Goal: Transaction & Acquisition: Purchase product/service

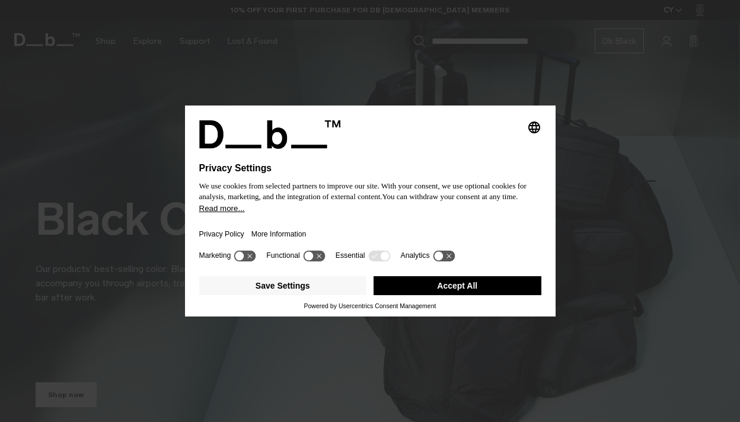
click at [413, 293] on button "Accept All" at bounding box center [458, 285] width 168 height 19
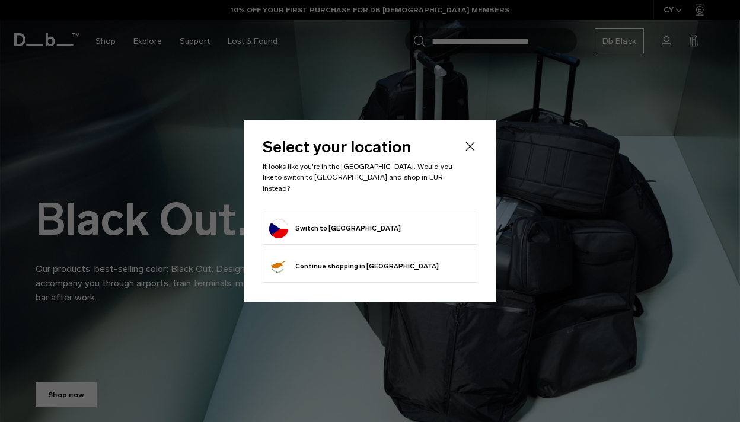
click at [312, 219] on button "Switch to Czechia" at bounding box center [335, 228] width 132 height 19
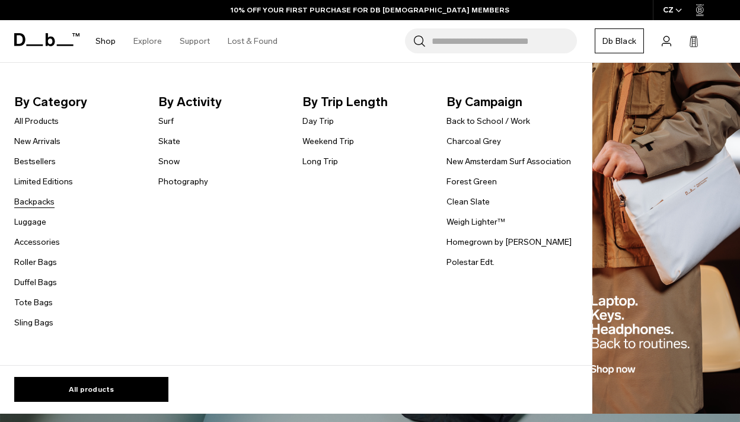
click at [39, 203] on link "Backpacks" at bounding box center [34, 202] width 40 height 12
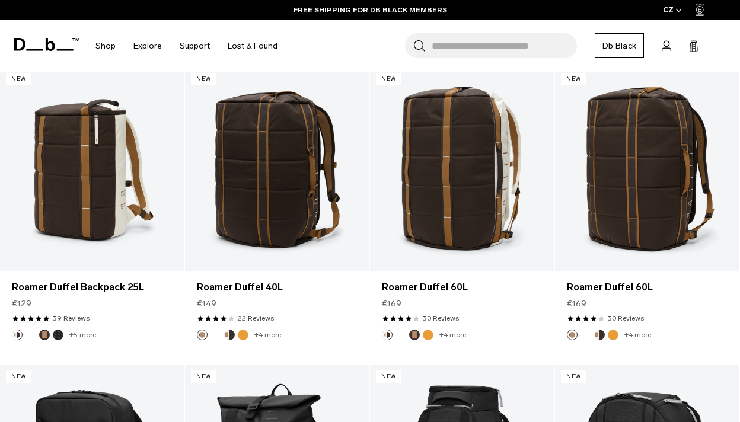
scroll to position [794, 0]
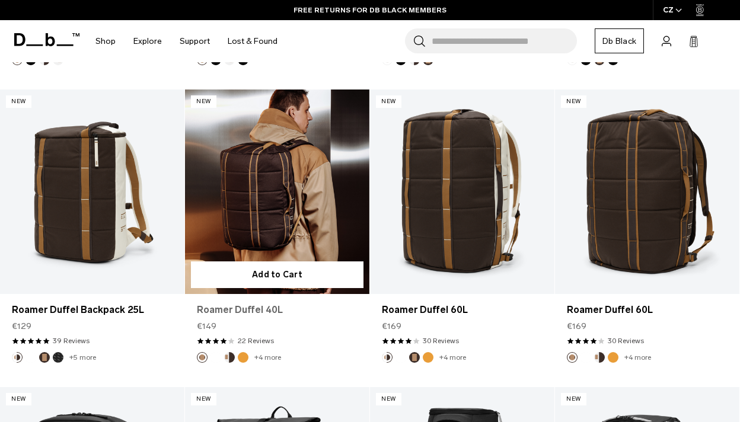
click at [274, 303] on link "Roamer Duffel 40L" at bounding box center [277, 310] width 161 height 14
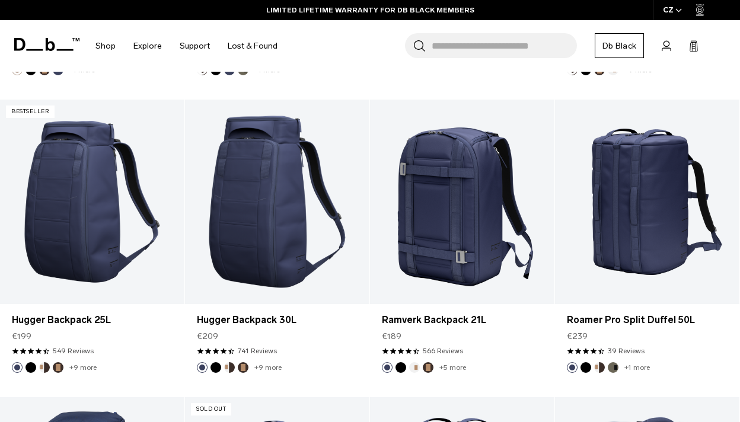
scroll to position [2568, 0]
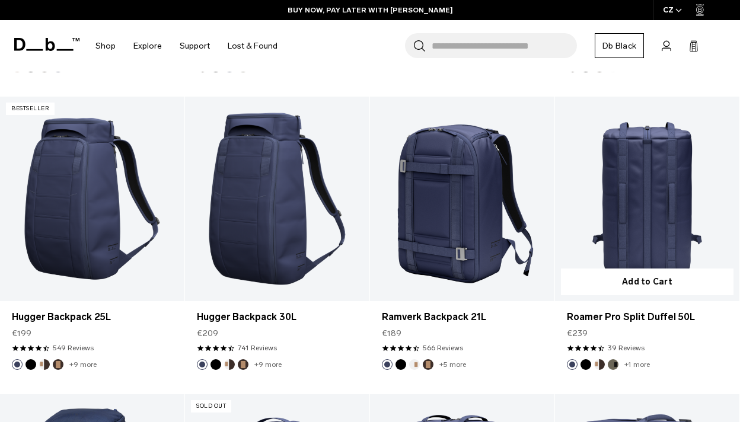
click at [675, 190] on link "Roamer Pro Split Duffel 50L" at bounding box center [647, 199] width 184 height 205
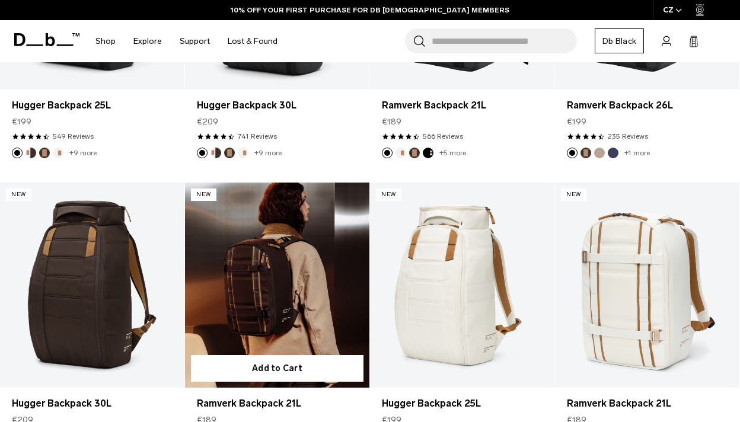
scroll to position [0, 0]
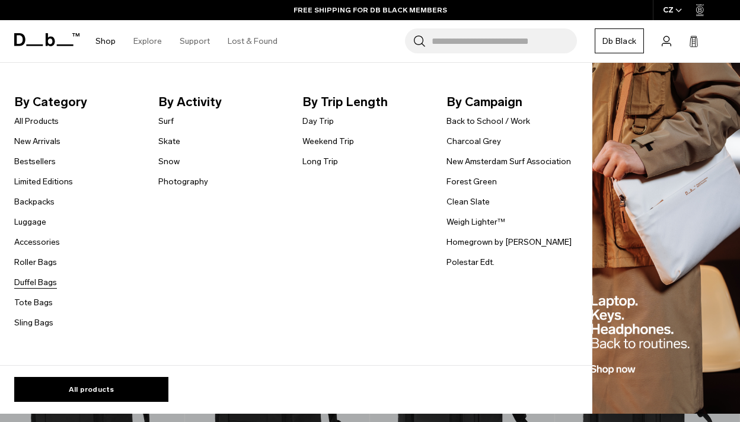
click at [43, 282] on link "Duffel Bags" at bounding box center [35, 282] width 43 height 12
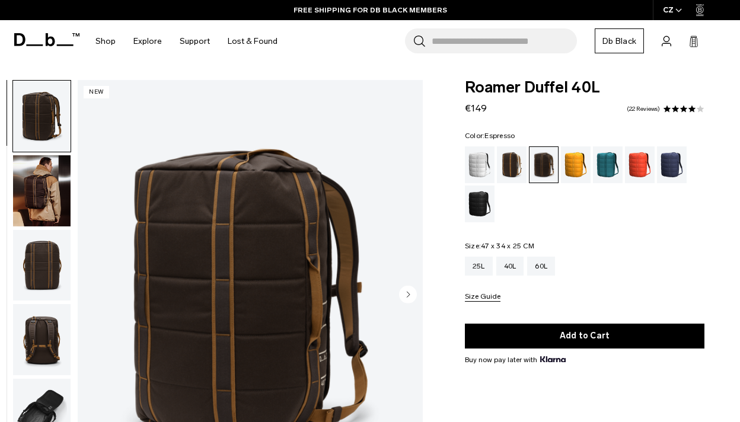
click at [412, 297] on circle "Next slide" at bounding box center [408, 294] width 18 height 18
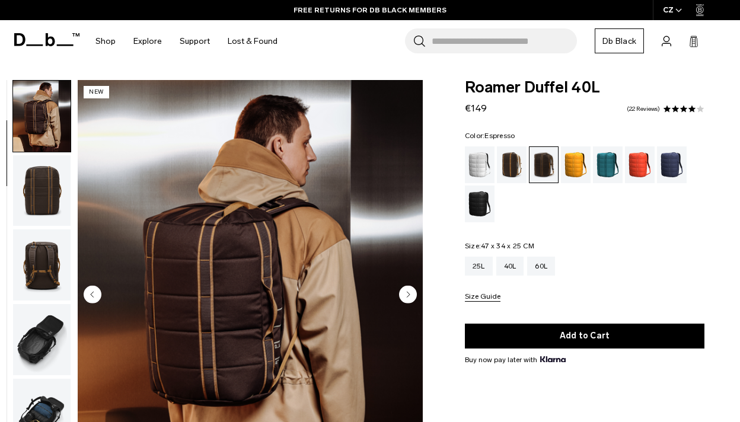
click at [412, 297] on circle "Next slide" at bounding box center [408, 294] width 18 height 18
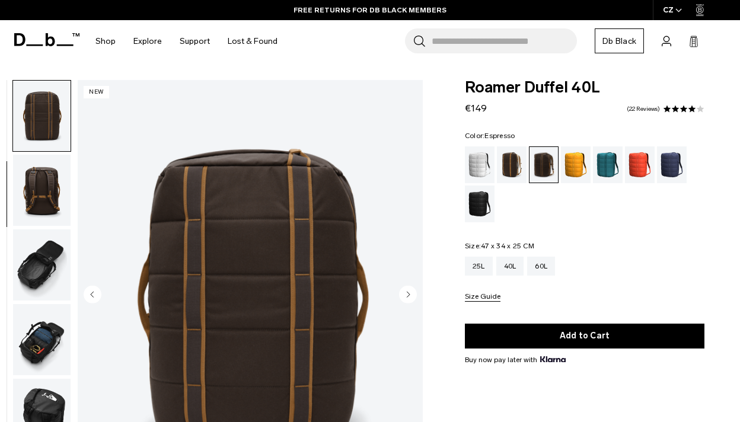
click at [412, 297] on circle "Next slide" at bounding box center [408, 294] width 18 height 18
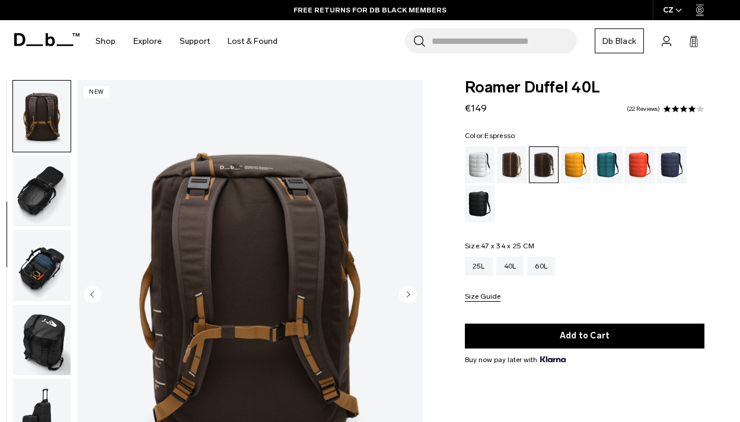
click at [412, 297] on circle "Next slide" at bounding box center [408, 294] width 18 height 18
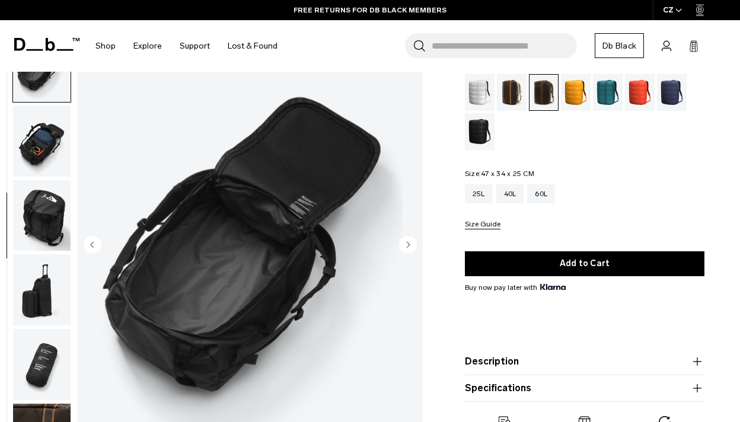
scroll to position [73, 0]
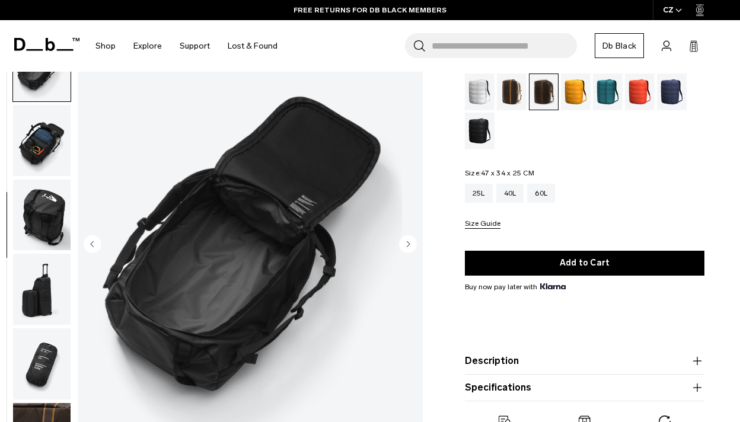
click at [404, 247] on circle "Next slide" at bounding box center [408, 244] width 18 height 18
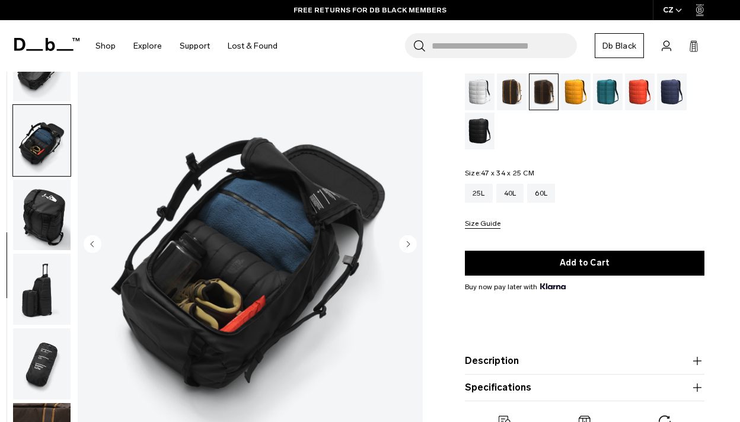
scroll to position [313, 0]
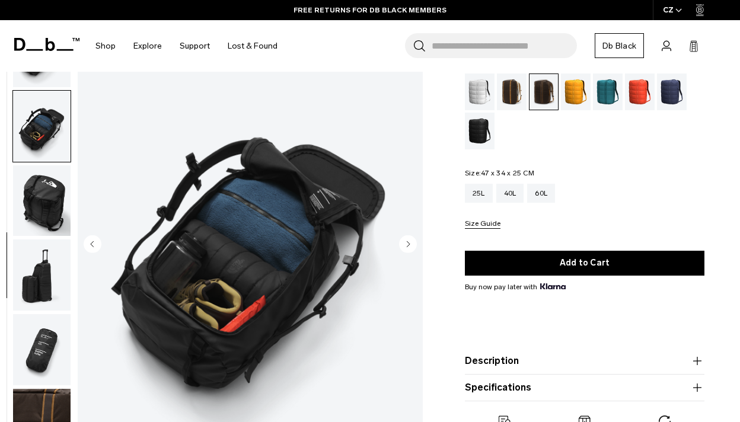
click at [409, 244] on icon "Next slide" at bounding box center [408, 243] width 3 height 5
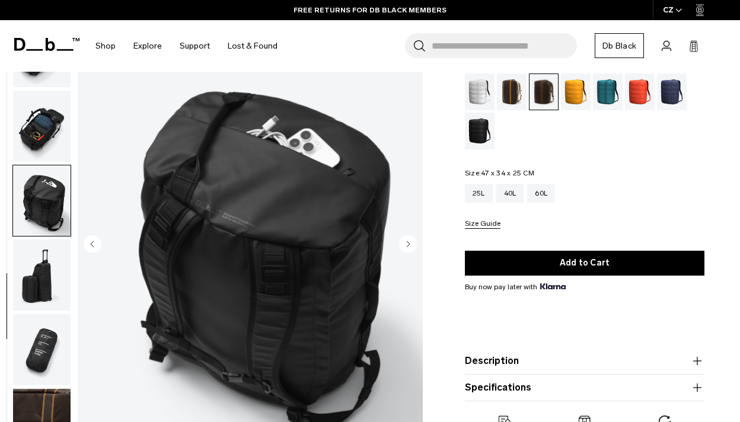
click at [409, 244] on icon "Next slide" at bounding box center [408, 243] width 3 height 5
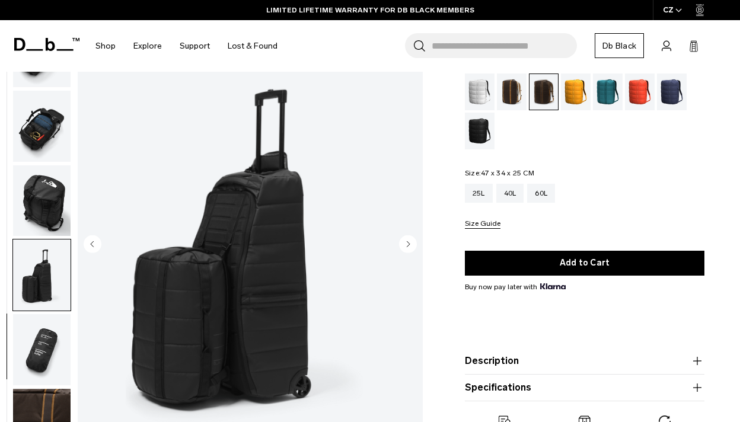
click at [409, 244] on icon "Next slide" at bounding box center [408, 243] width 3 height 5
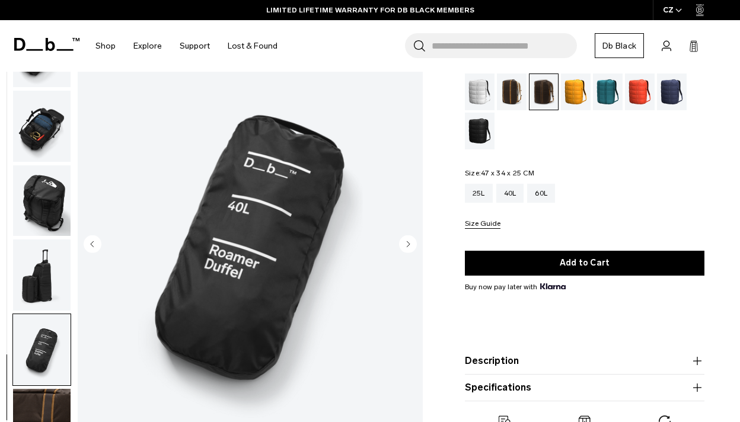
click at [409, 244] on icon "Next slide" at bounding box center [408, 243] width 3 height 5
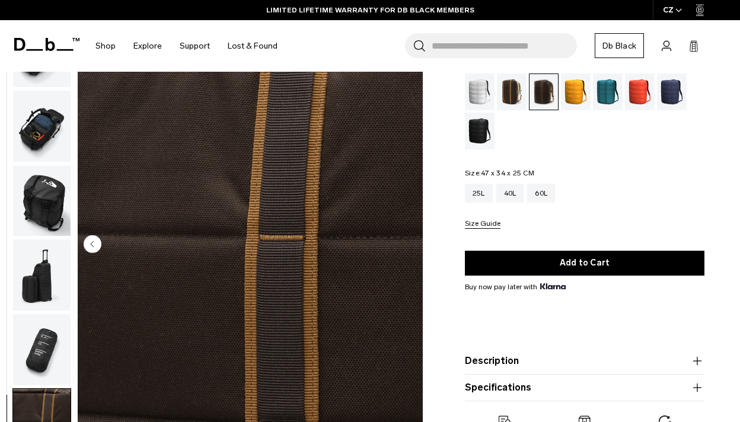
click at [409, 244] on img "10 / 10" at bounding box center [250, 245] width 345 height 431
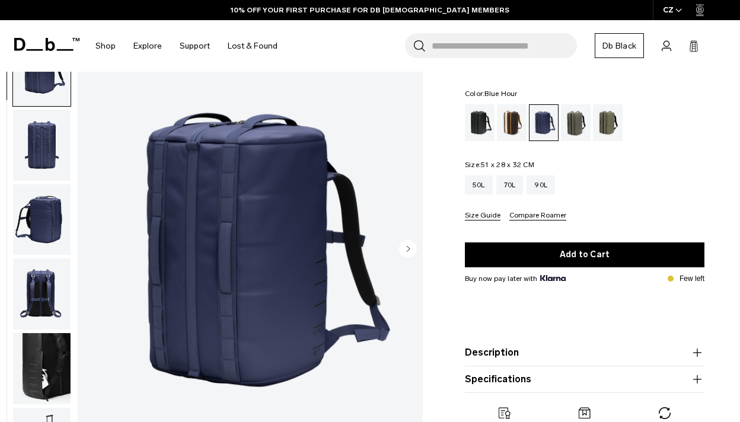
scroll to position [45, 0]
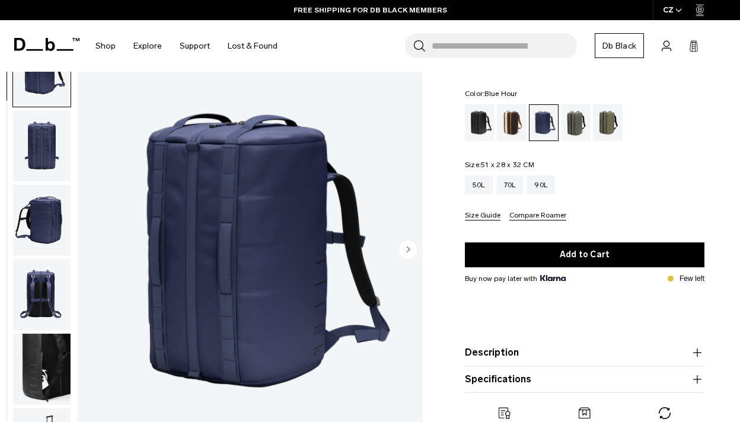
click at [408, 247] on circle "Next slide" at bounding box center [408, 249] width 18 height 18
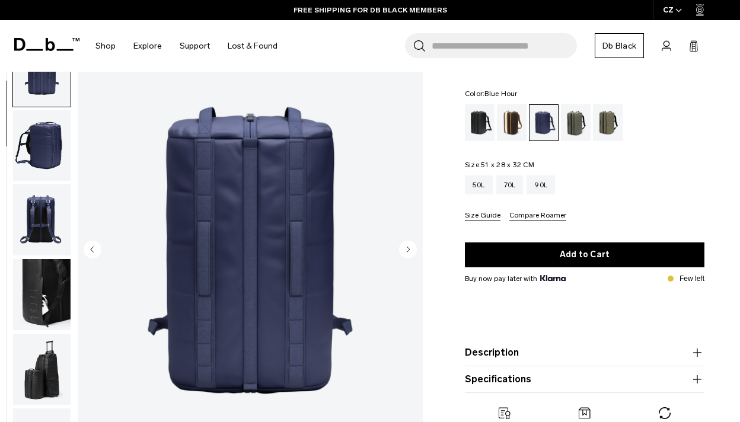
click at [408, 247] on circle "Next slide" at bounding box center [408, 249] width 18 height 18
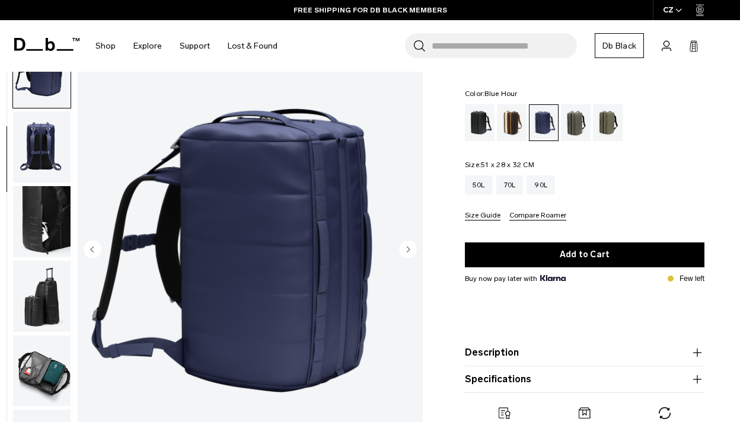
scroll to position [149, 0]
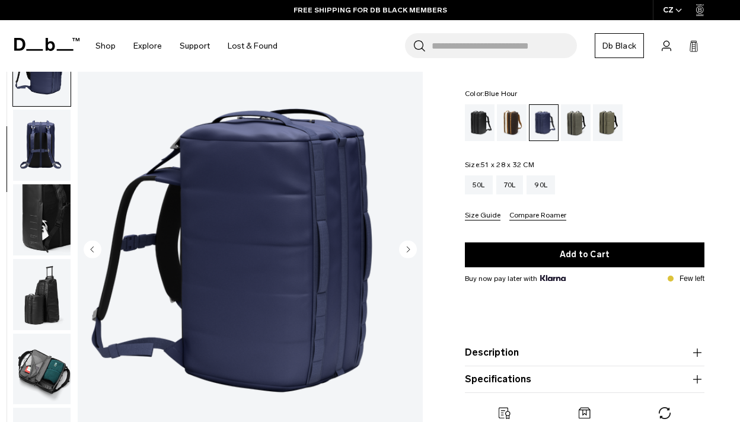
click at [408, 247] on circle "Next slide" at bounding box center [408, 249] width 18 height 18
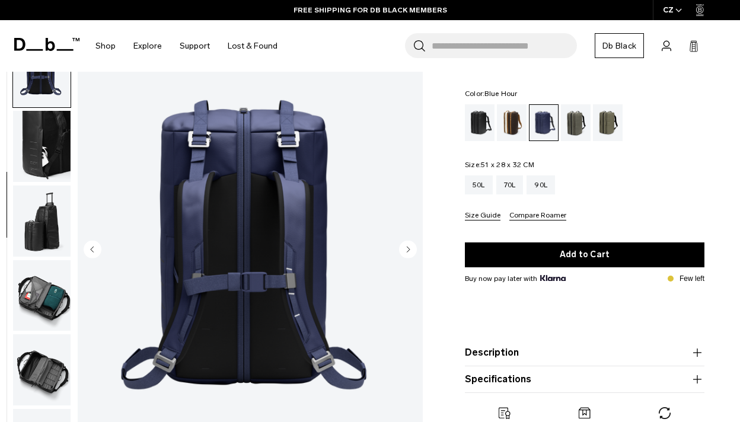
scroll to position [224, 0]
click at [408, 247] on circle "Next slide" at bounding box center [408, 249] width 18 height 18
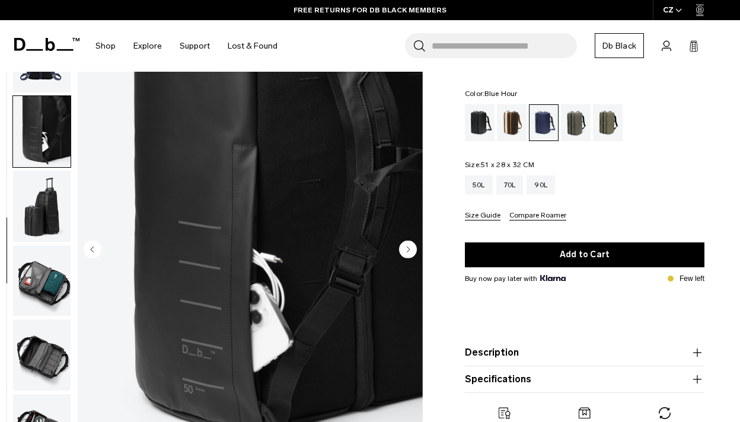
click at [408, 247] on circle "Next slide" at bounding box center [408, 249] width 18 height 18
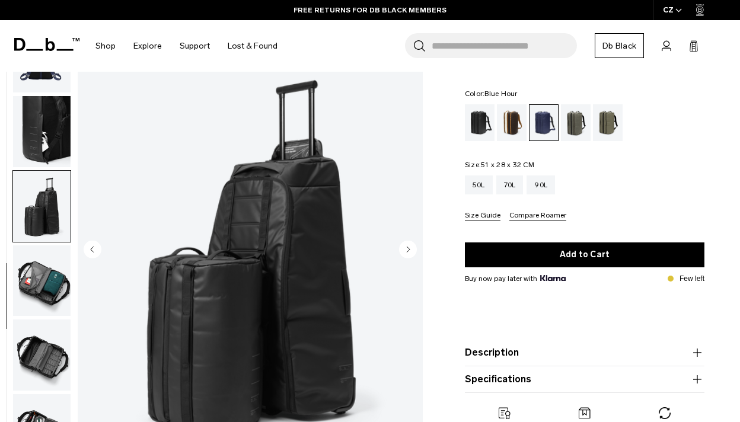
click at [408, 247] on circle "Next slide" at bounding box center [408, 249] width 18 height 18
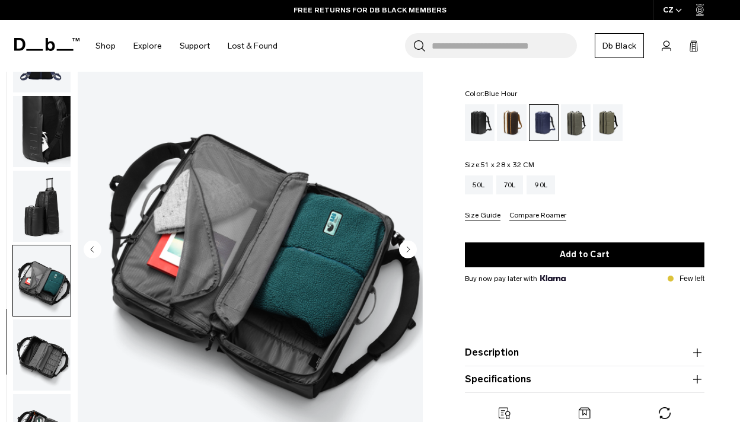
click at [408, 247] on circle "Next slide" at bounding box center [408, 249] width 18 height 18
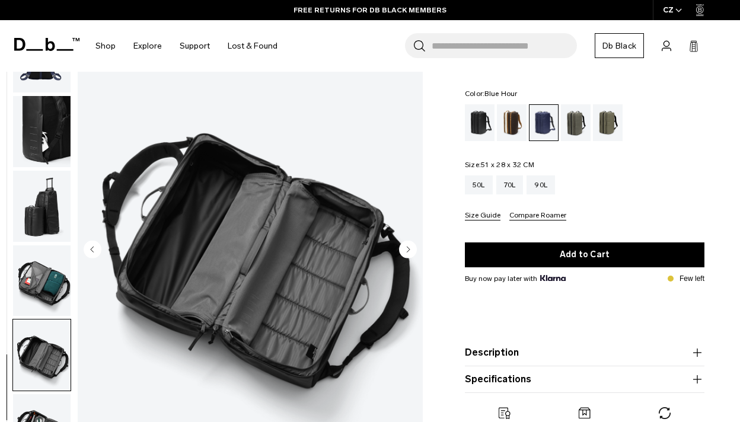
click at [408, 247] on circle "Next slide" at bounding box center [408, 249] width 18 height 18
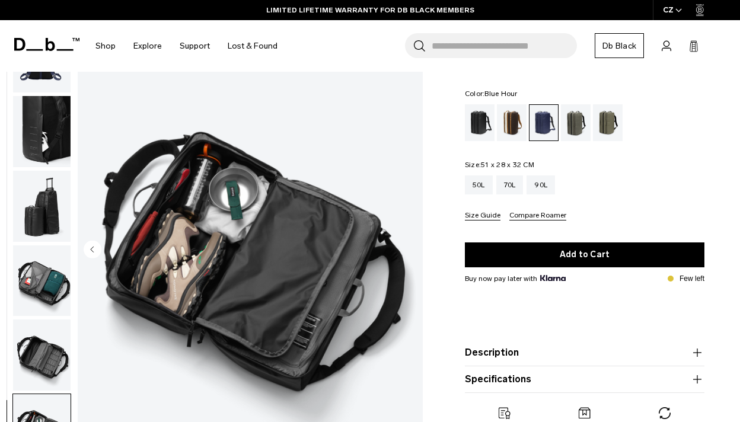
click at [408, 247] on img "9 / 9" at bounding box center [250, 250] width 345 height 431
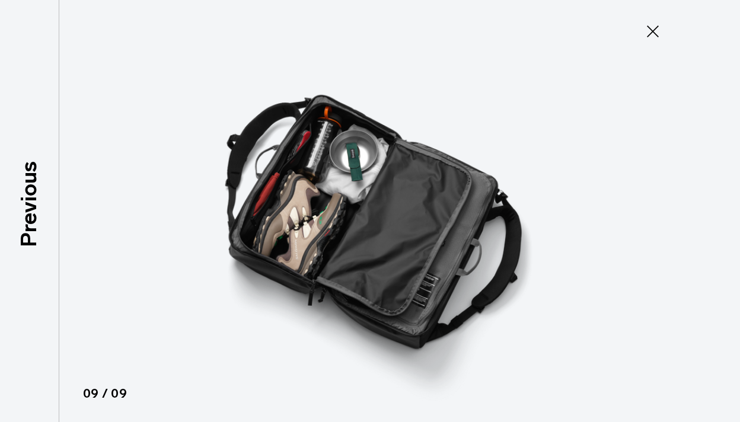
click at [650, 31] on icon at bounding box center [653, 31] width 19 height 19
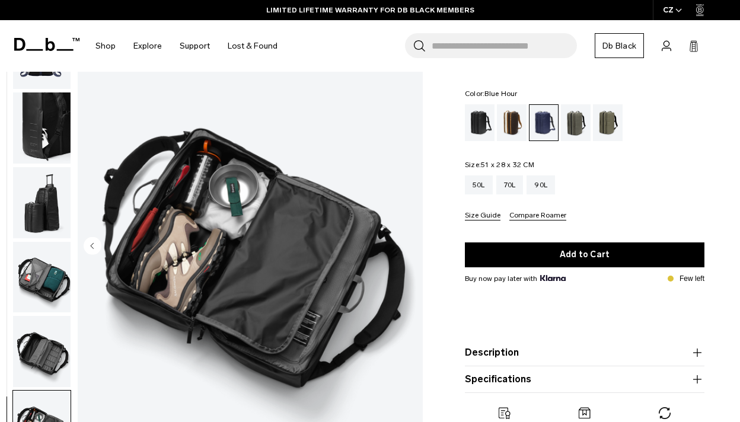
scroll to position [0, 0]
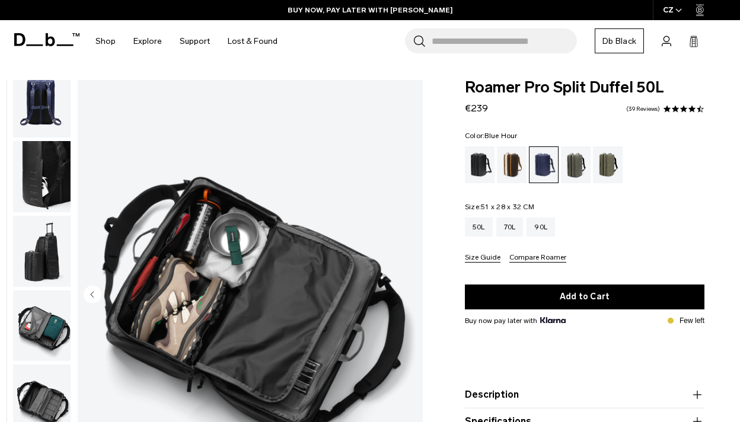
click at [631, 235] on div "50L 70L 90L" at bounding box center [585, 227] width 240 height 19
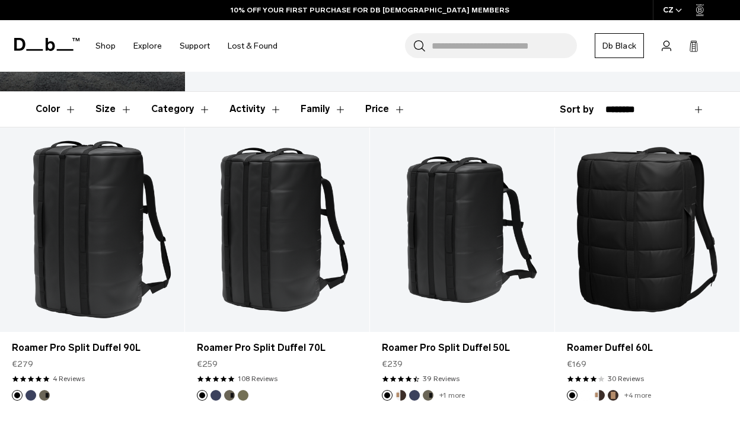
scroll to position [160, 0]
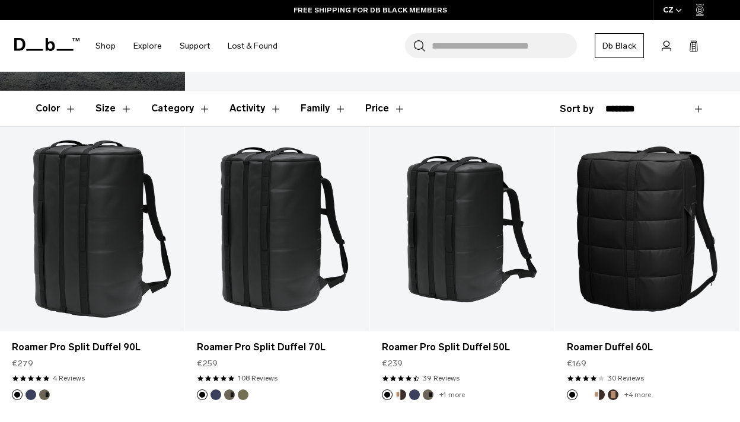
click at [110, 93] on button "Size" at bounding box center [114, 108] width 37 height 34
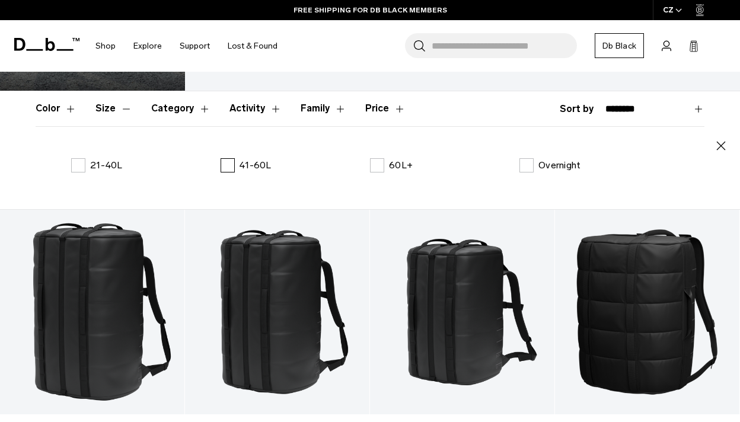
click at [228, 158] on label "41-60L" at bounding box center [246, 165] width 51 height 14
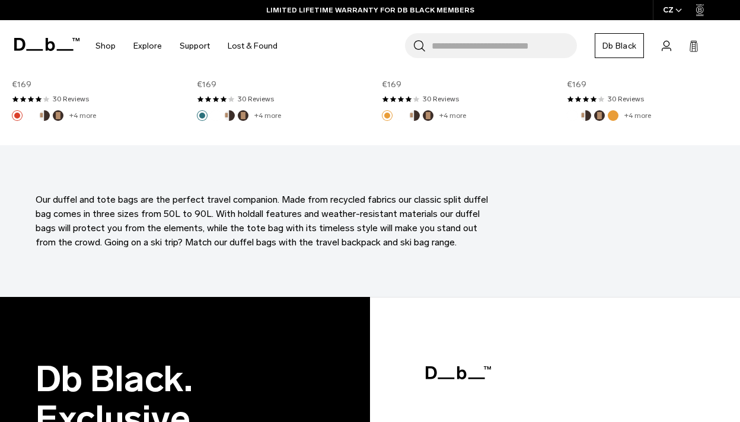
scroll to position [1171, 0]
